Goal: Task Accomplishment & Management: Complete application form

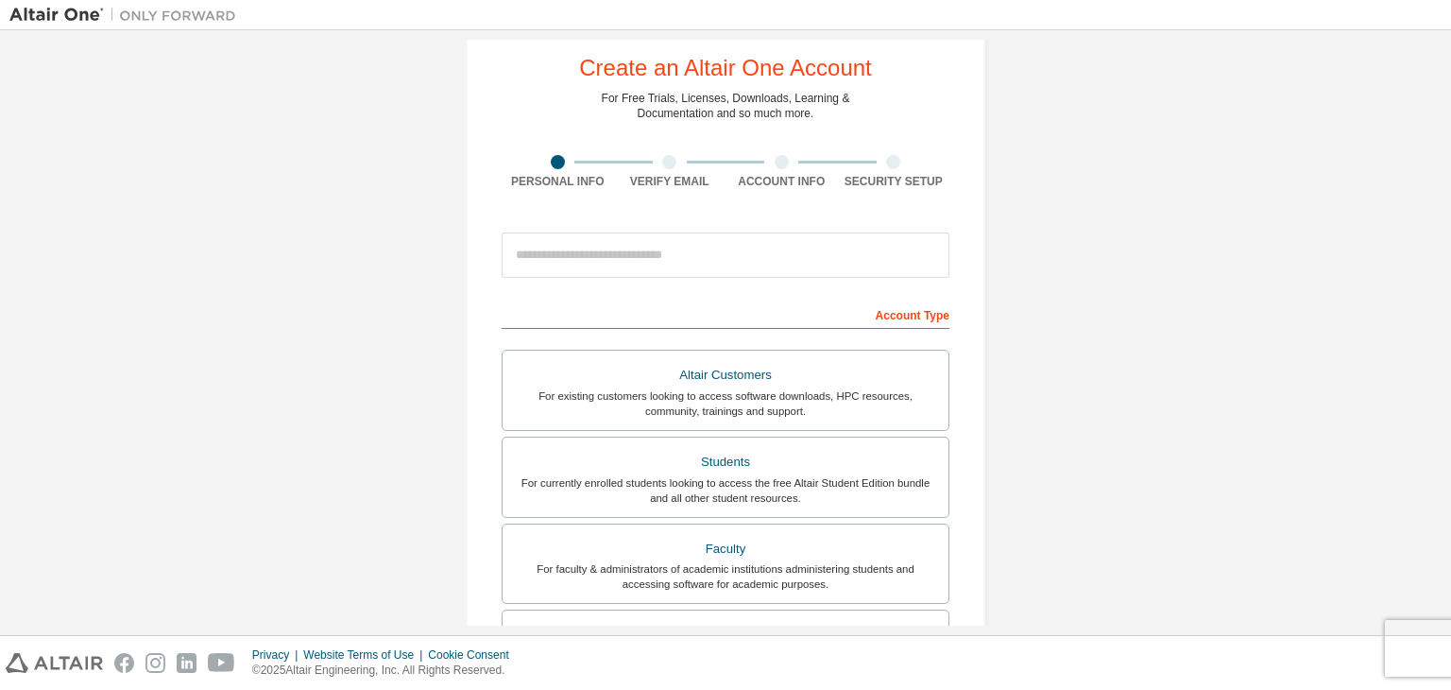
scroll to position [43, 0]
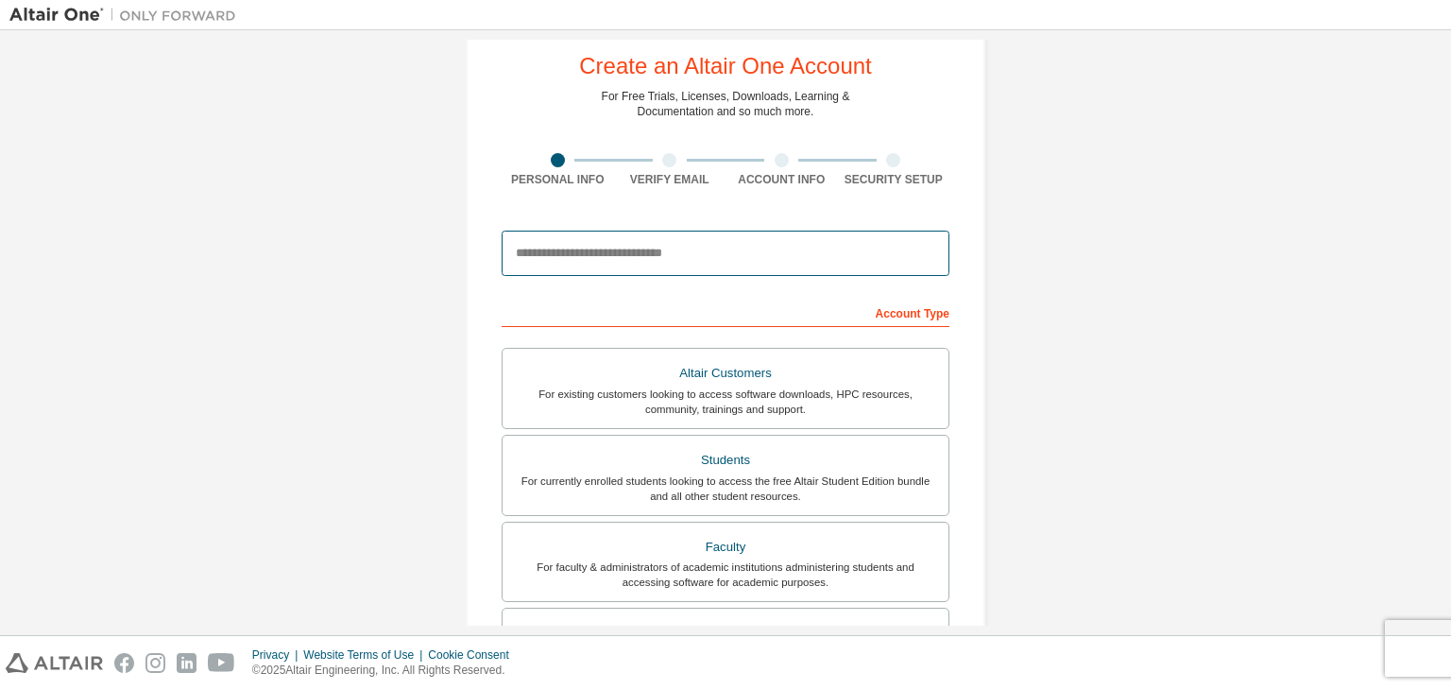
click at [665, 253] on input "email" at bounding box center [726, 253] width 448 height 45
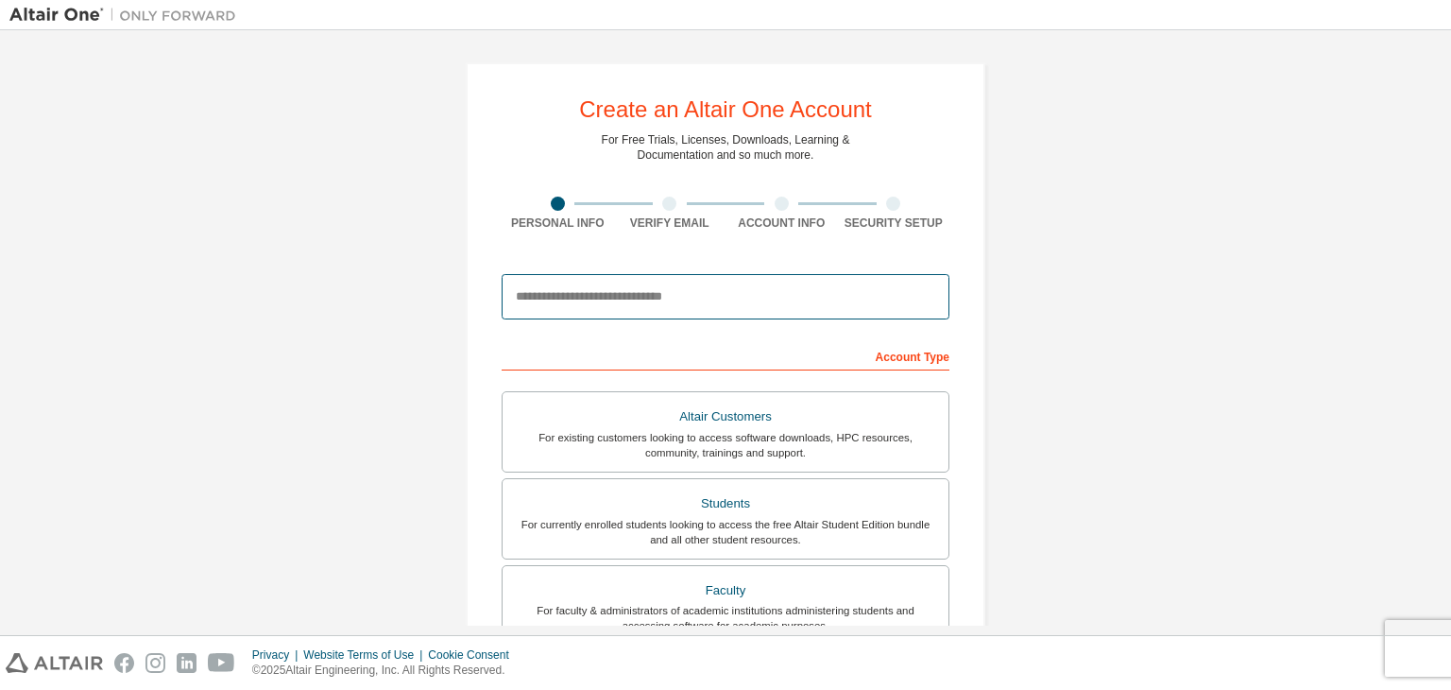
drag, startPoint x: 0, startPoint y: 0, endPoint x: 670, endPoint y: 295, distance: 731.8
click at [670, 295] on input "email" at bounding box center [726, 296] width 448 height 45
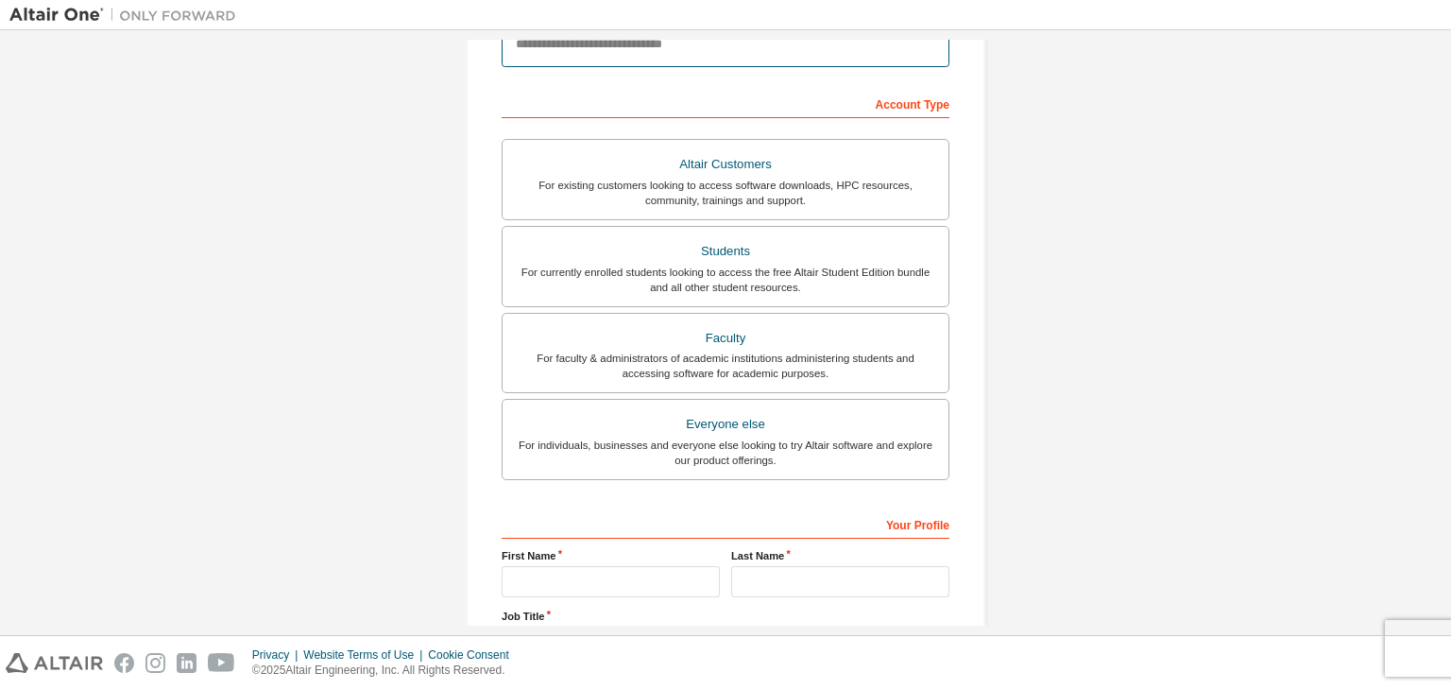
scroll to position [253, 0]
click at [470, 295] on div "Create an Altair One Account For Free Trials, Licenses, Downloads, Learning & D…" at bounding box center [726, 286] width 520 height 955
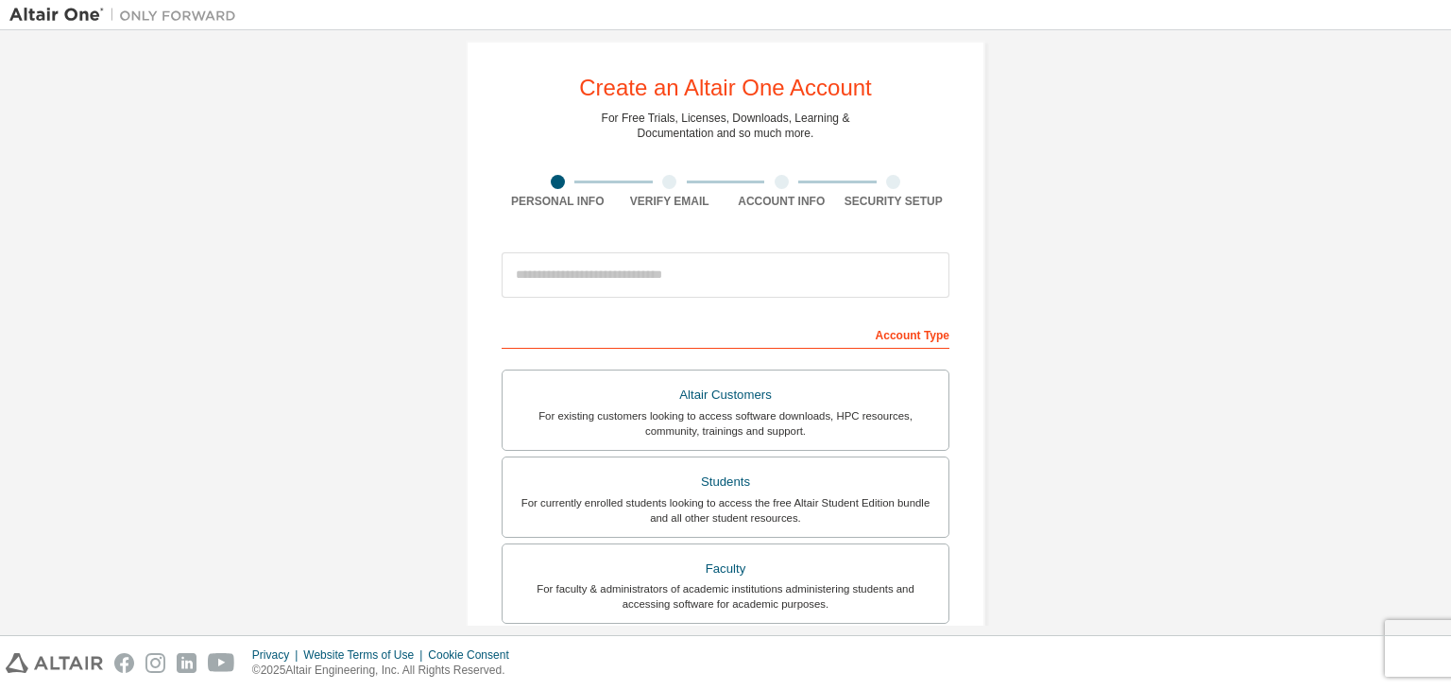
scroll to position [0, 0]
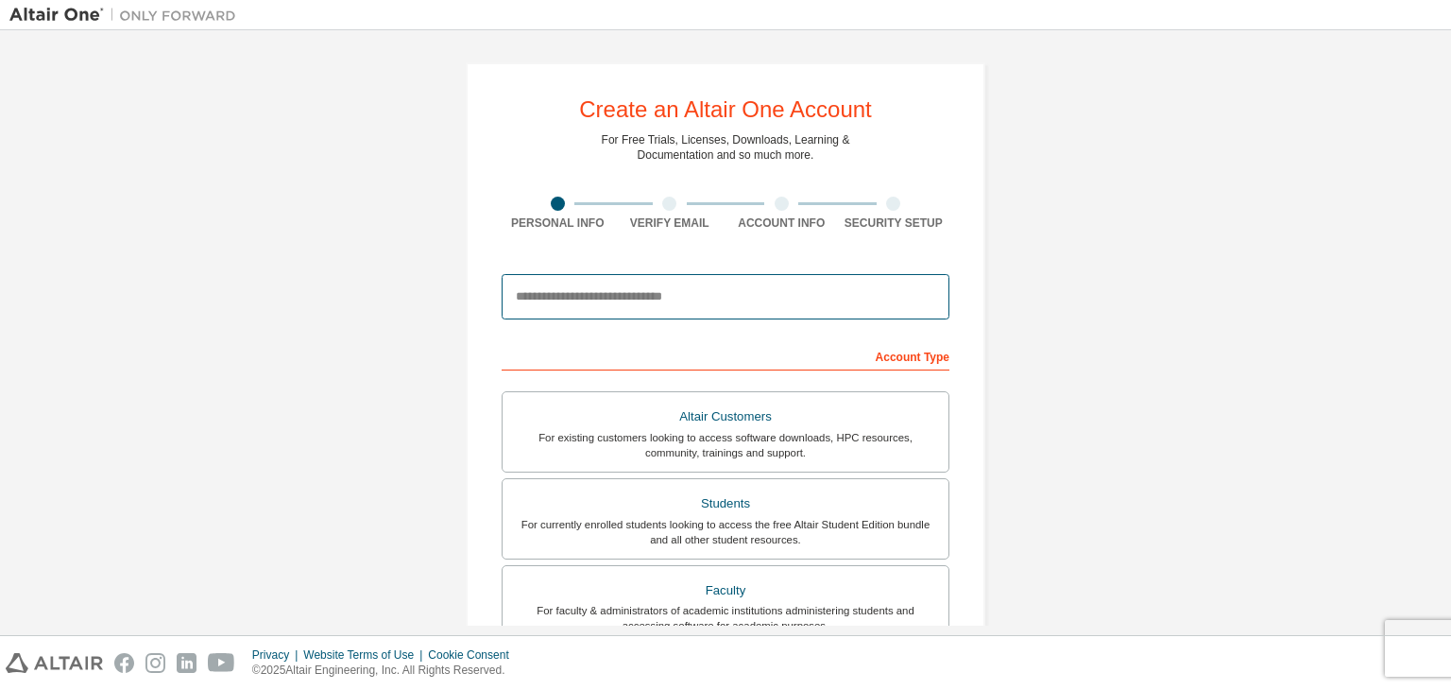
click at [530, 303] on input "email" at bounding box center [726, 296] width 448 height 45
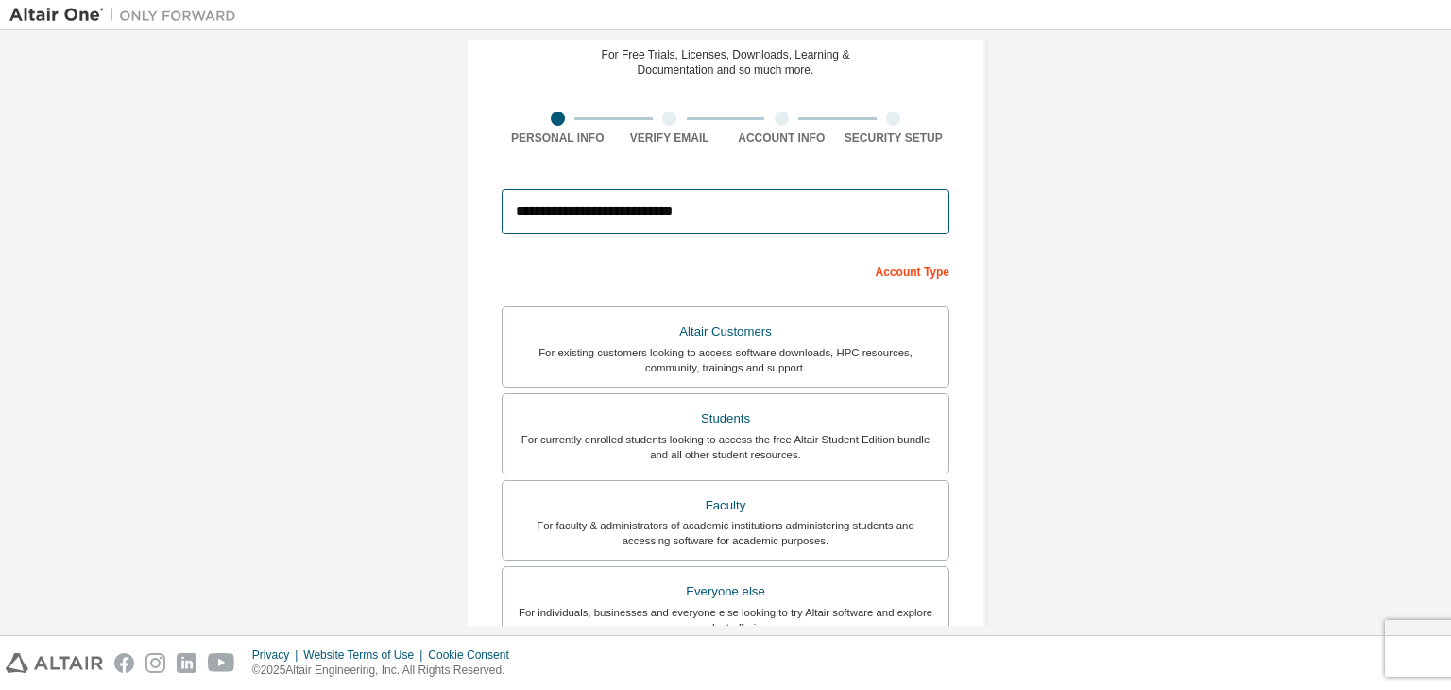
scroll to position [411, 0]
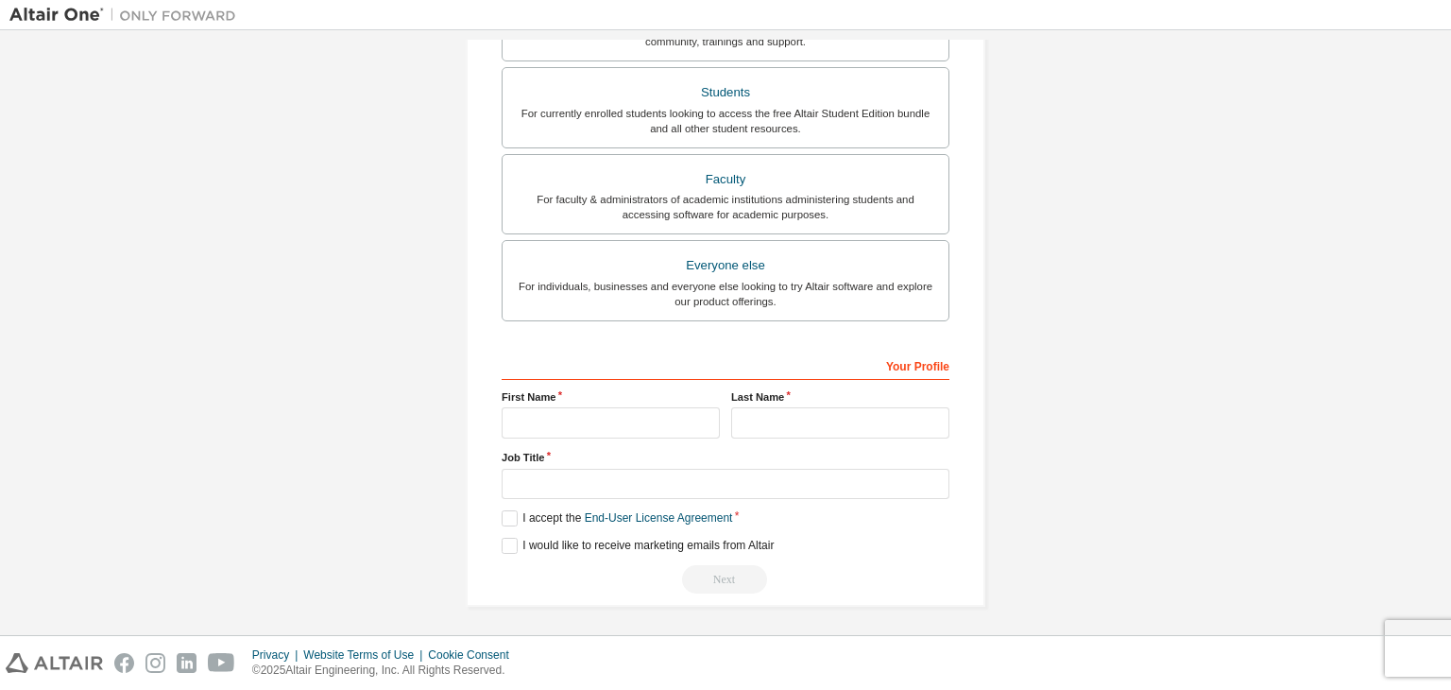
type input "**********"
click at [650, 416] on input "text" at bounding box center [611, 422] width 218 height 31
type input "*******"
click at [756, 420] on input "text" at bounding box center [840, 422] width 218 height 31
type input "******"
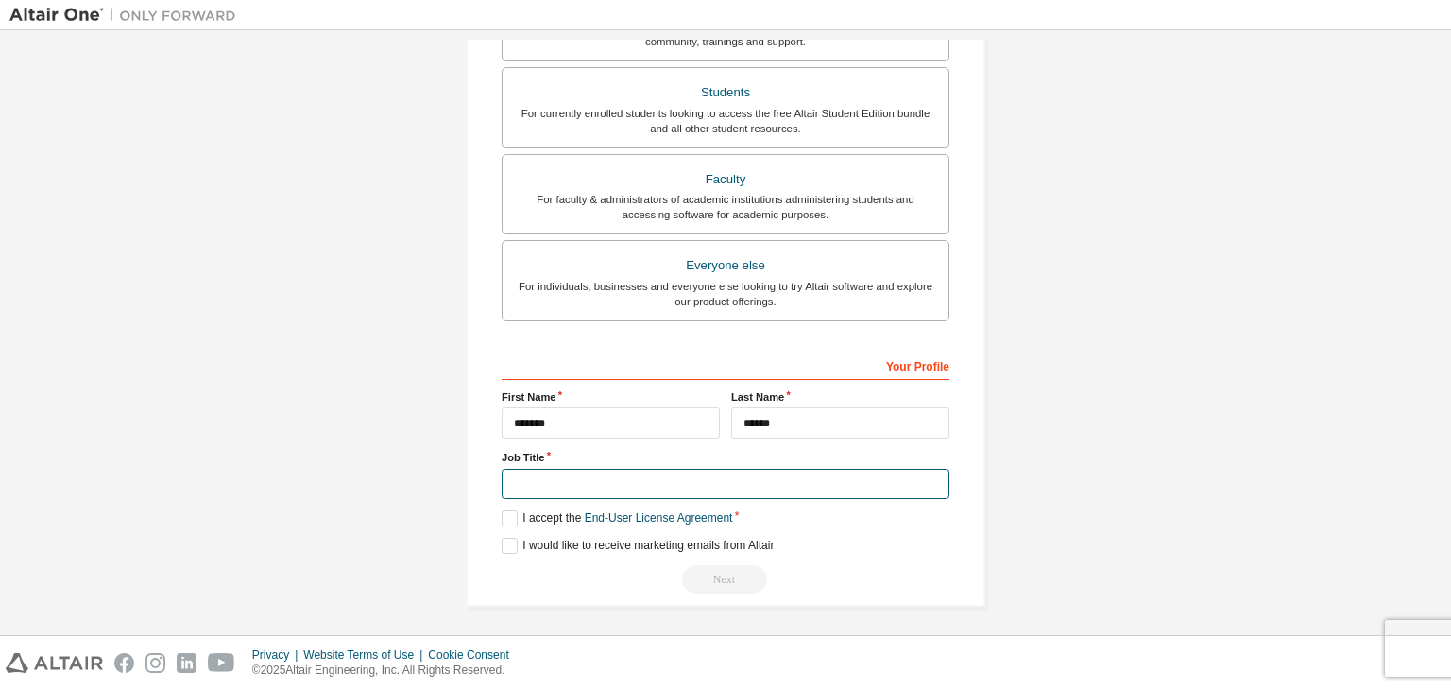
click at [640, 473] on input "text" at bounding box center [726, 484] width 448 height 31
type input "**"
click at [502, 515] on label "I accept the End-User License Agreement" at bounding box center [617, 518] width 231 height 16
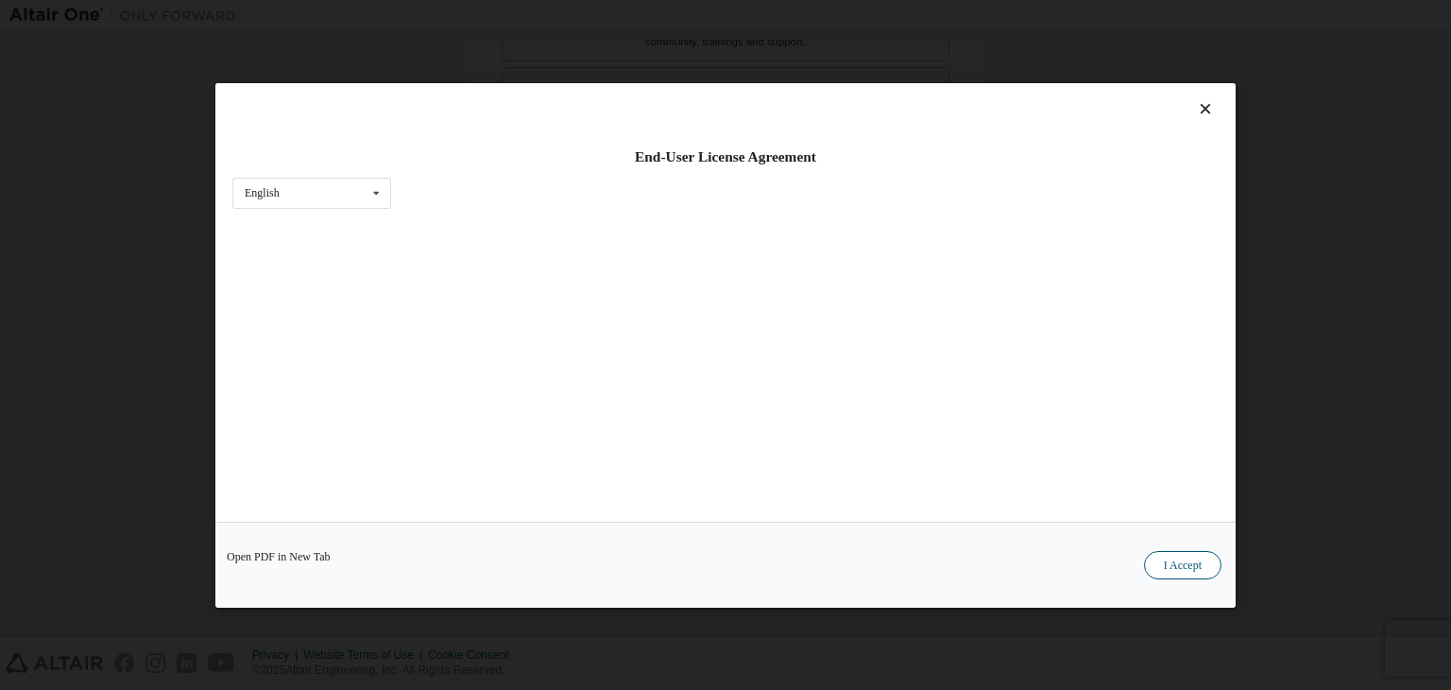
click at [1178, 560] on button "I Accept" at bounding box center [1182, 565] width 77 height 28
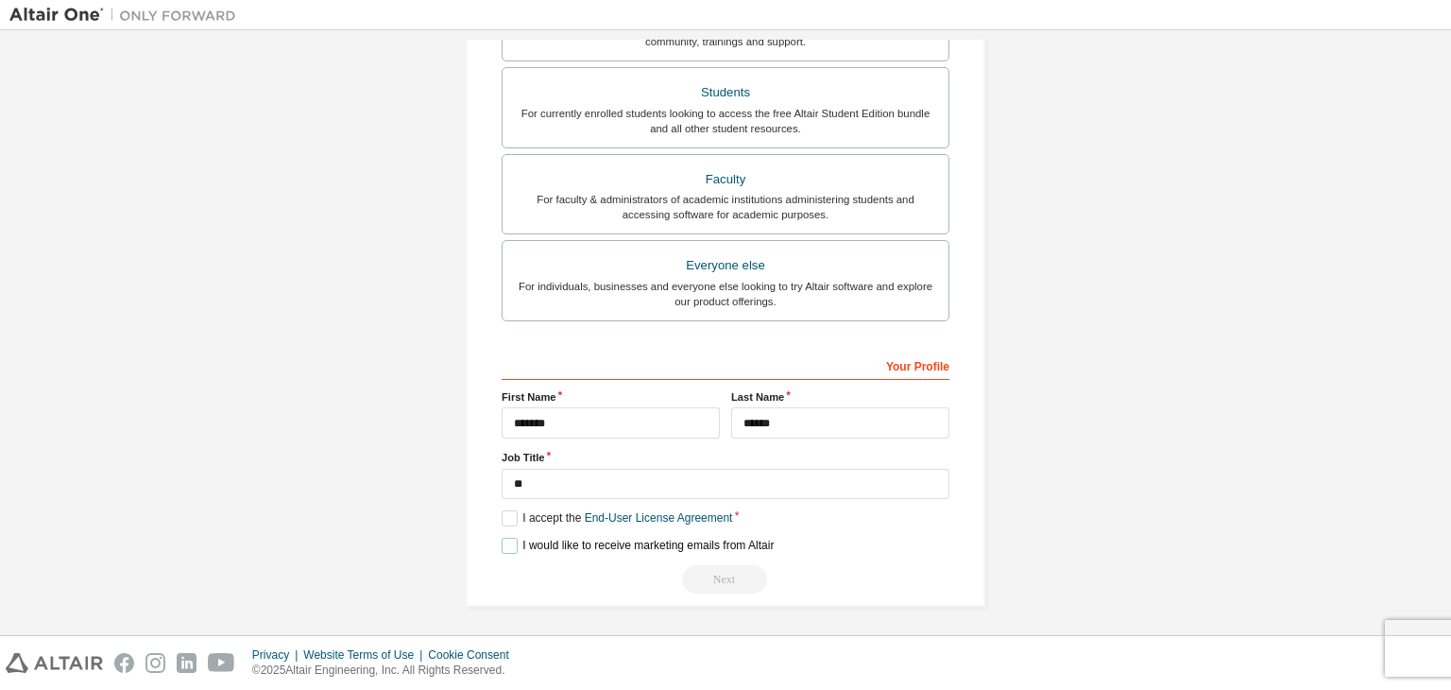
click at [507, 541] on label "I would like to receive marketing emails from Altair" at bounding box center [638, 546] width 272 height 16
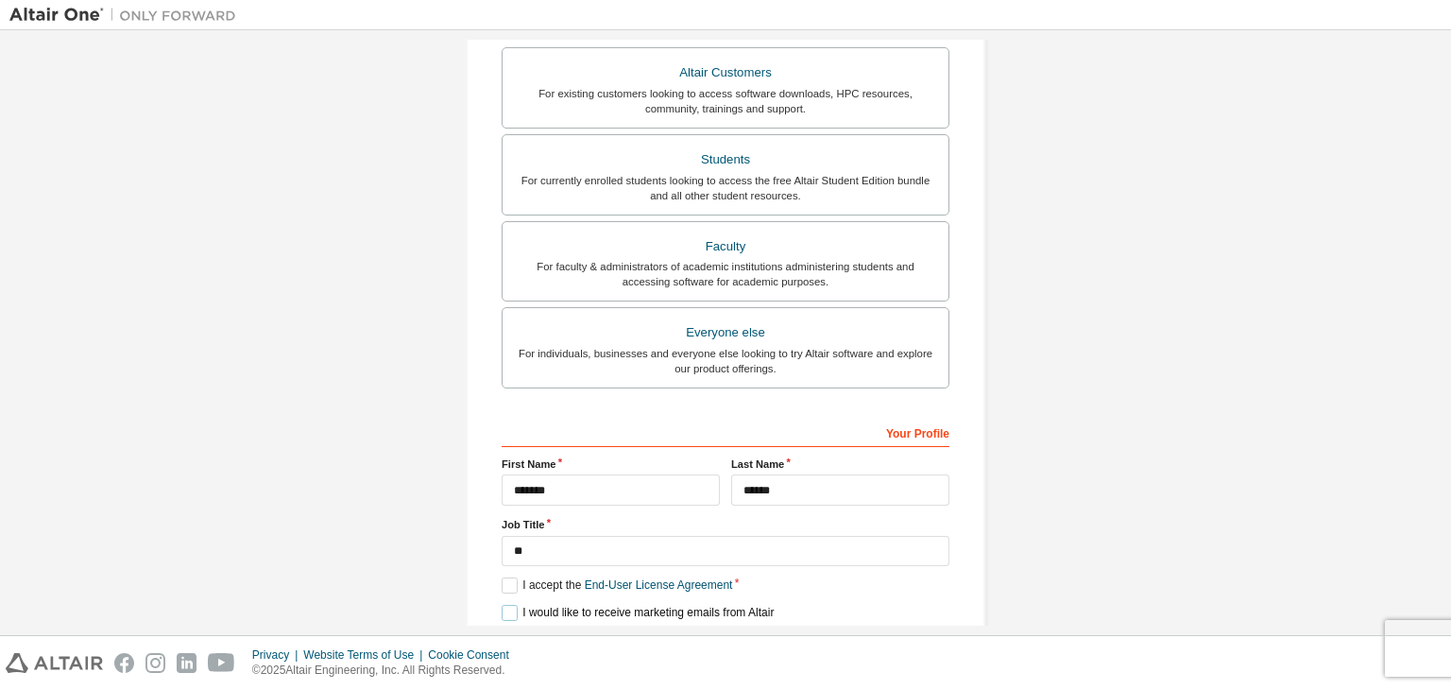
scroll to position [344, 0]
click at [756, 143] on label "Students For currently enrolled students looking to access the free Altair Stud…" at bounding box center [726, 174] width 448 height 81
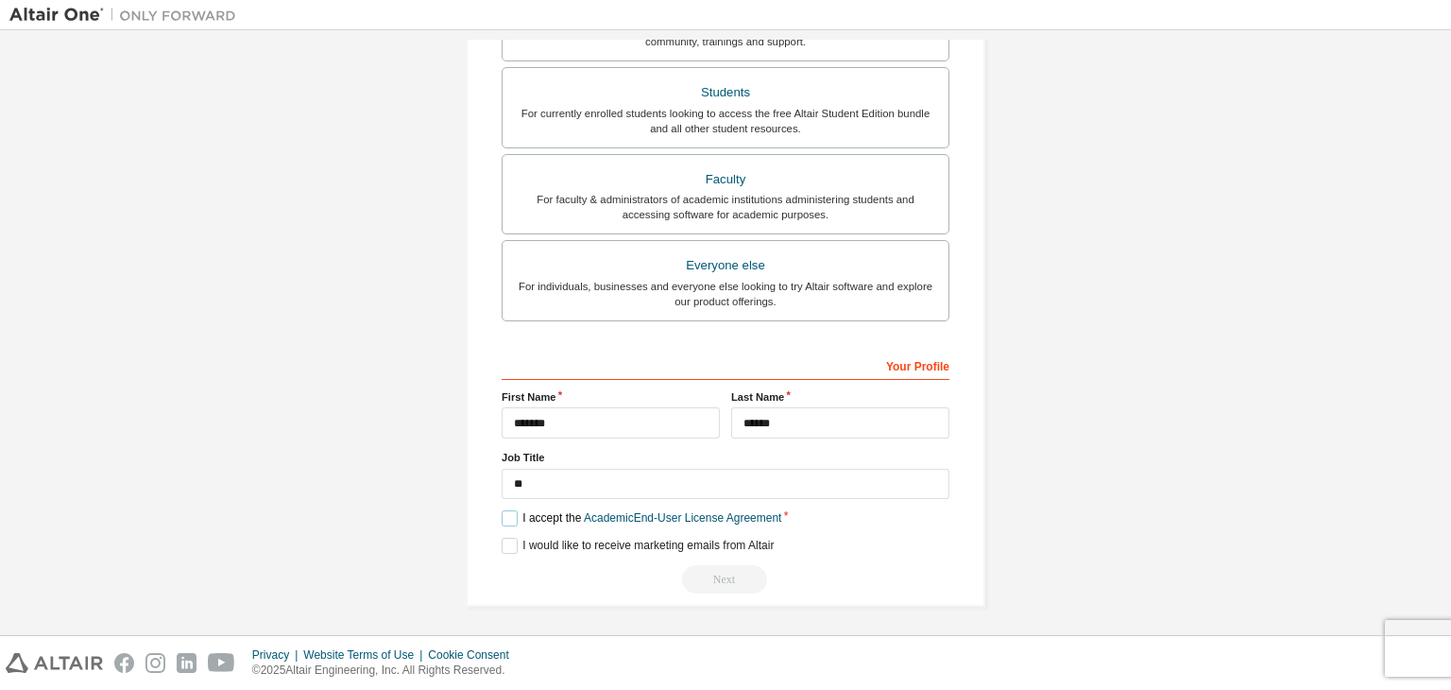
click at [506, 516] on label "I accept the Academic End-User License Agreement" at bounding box center [642, 518] width 280 height 16
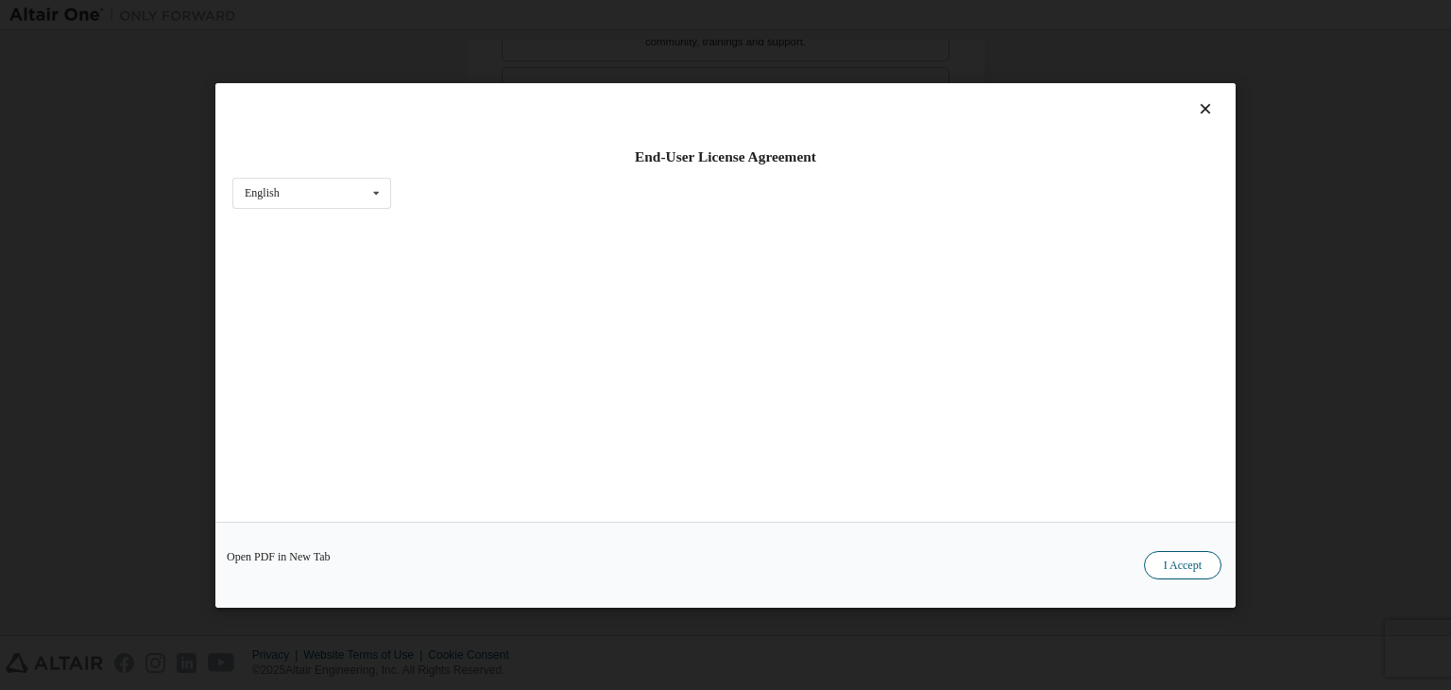
click at [1209, 564] on button "I Accept" at bounding box center [1182, 565] width 77 height 28
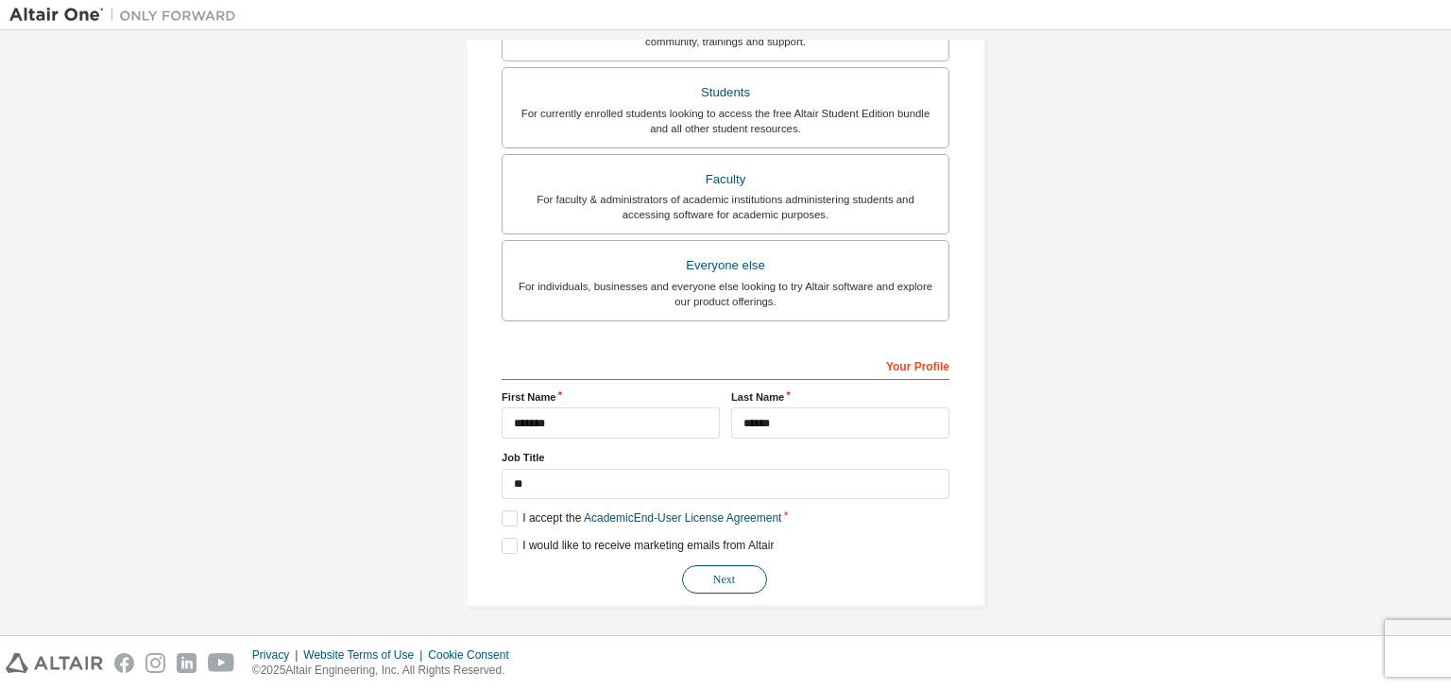
click at [722, 571] on button "Next" at bounding box center [724, 579] width 85 height 28
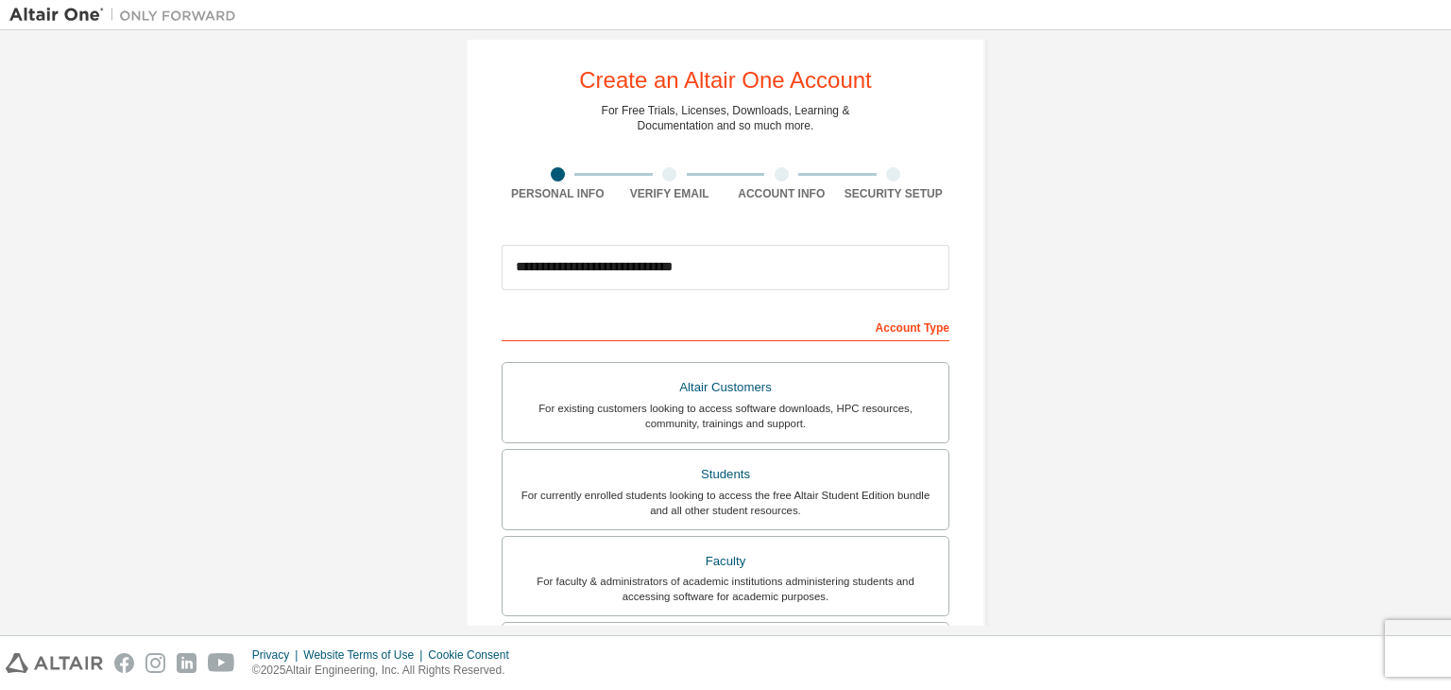
scroll to position [0, 0]
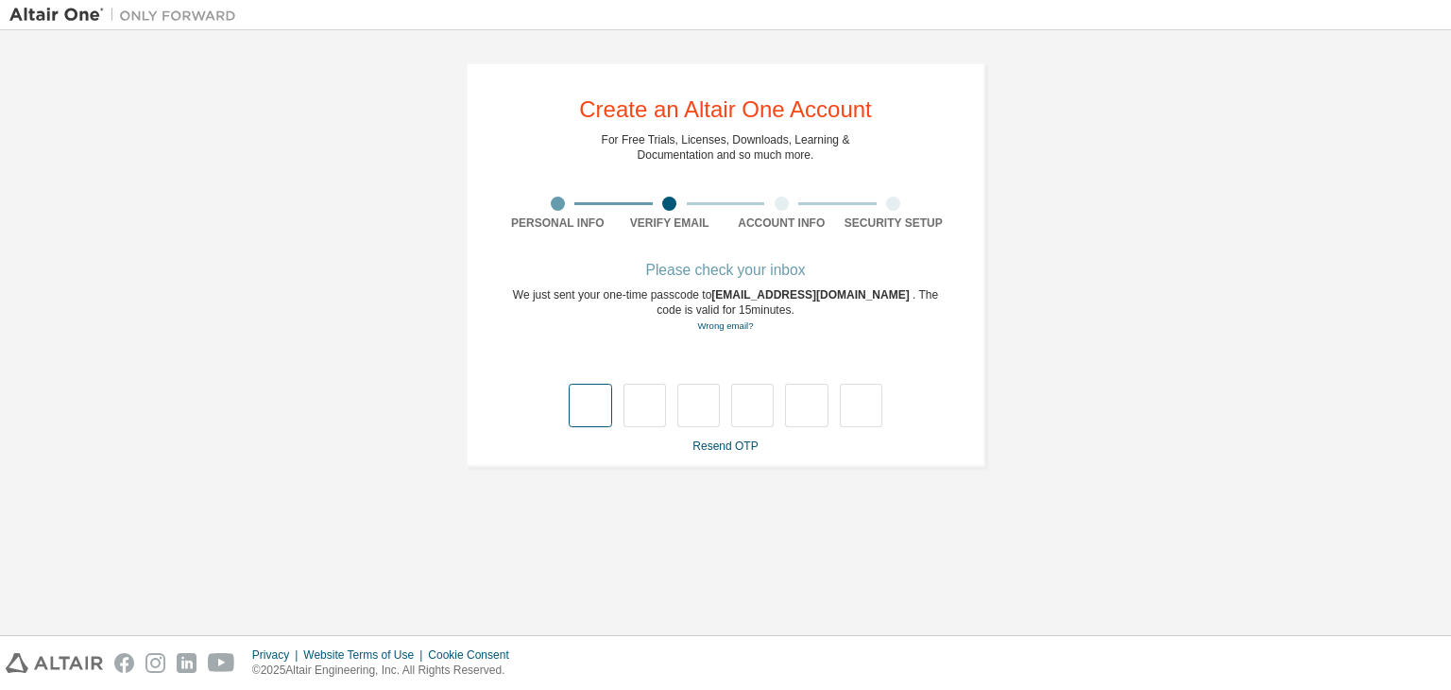
click at [590, 398] on input "text" at bounding box center [590, 405] width 43 height 43
type input "*"
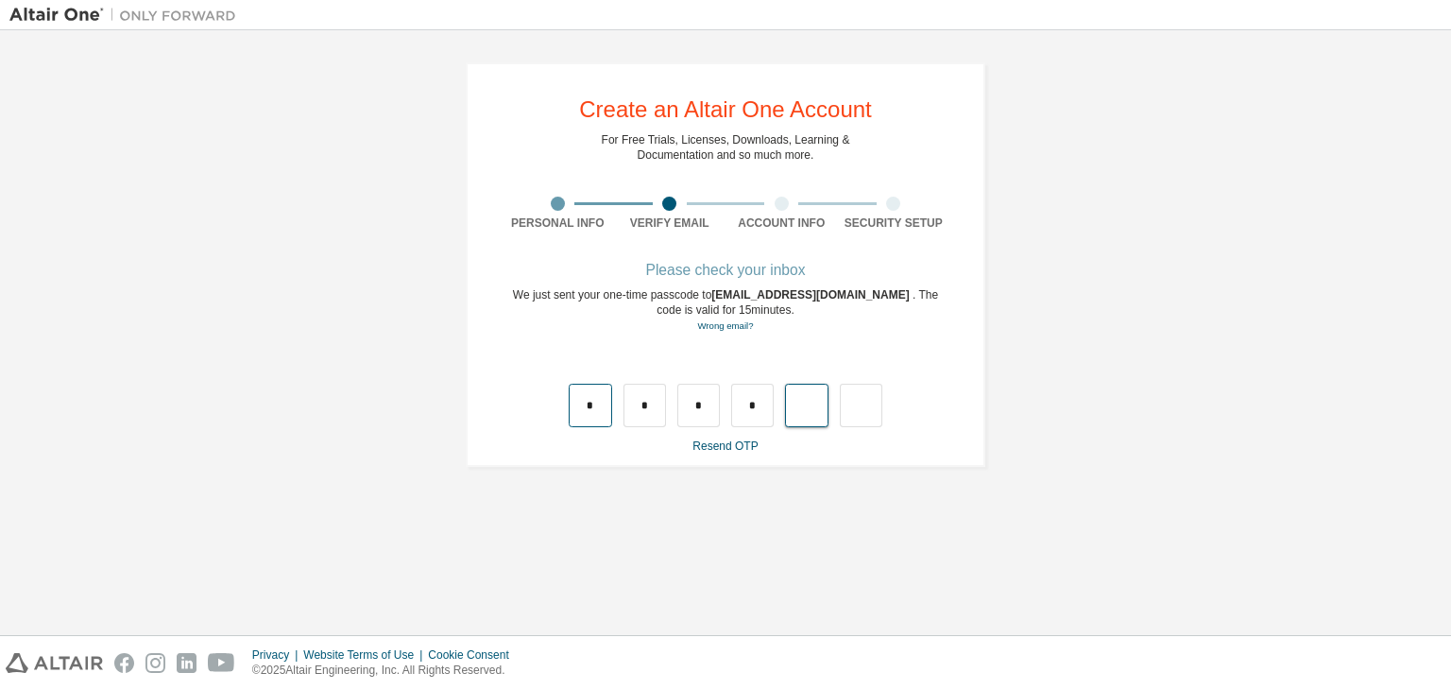
type input "*"
